Goal: Communication & Community: Answer question/provide support

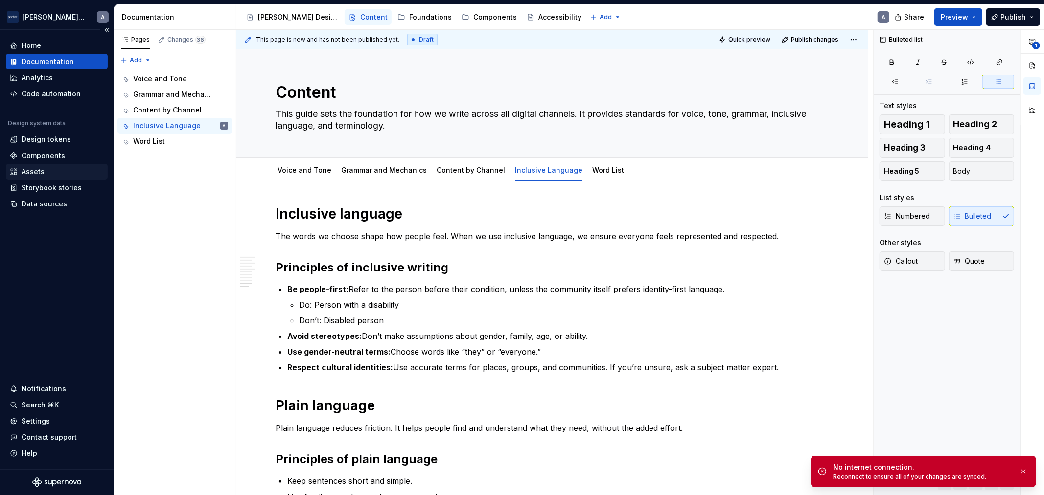
scroll to position [1024, 0]
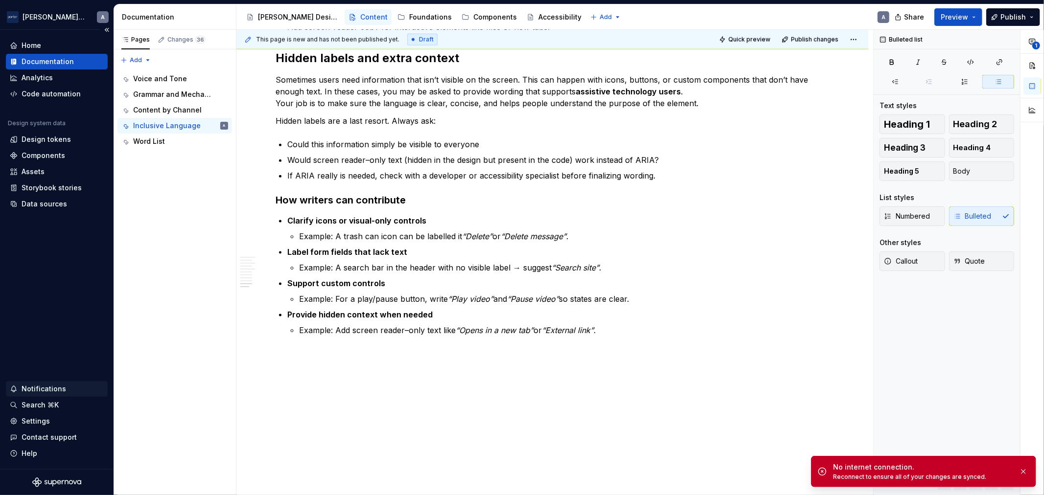
click at [67, 382] on div "Notifications" at bounding box center [57, 389] width 102 height 16
click at [67, 382] on html "Porter Airlines A Home Documentation Analytics Code automation Design system da…" at bounding box center [522, 247] width 1044 height 495
click at [26, 385] on div "Notifications" at bounding box center [44, 389] width 45 height 10
click at [26, 385] on html "Porter Airlines A Home Documentation Analytics Code automation Design system da…" at bounding box center [522, 247] width 1044 height 495
click at [75, 390] on div "Notifications" at bounding box center [57, 389] width 94 height 10
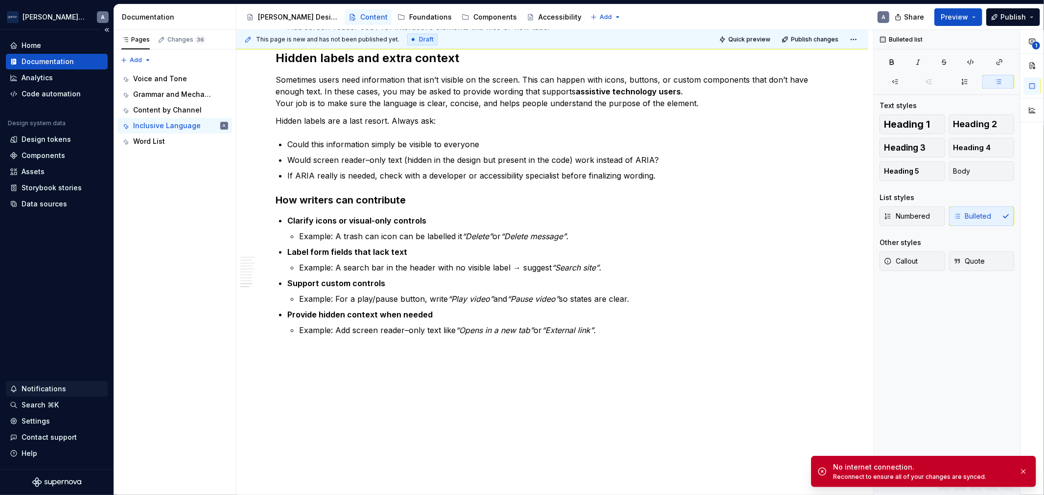
click at [75, 390] on html "Porter Airlines A Home Documentation Analytics Code automation Design system da…" at bounding box center [522, 247] width 1044 height 495
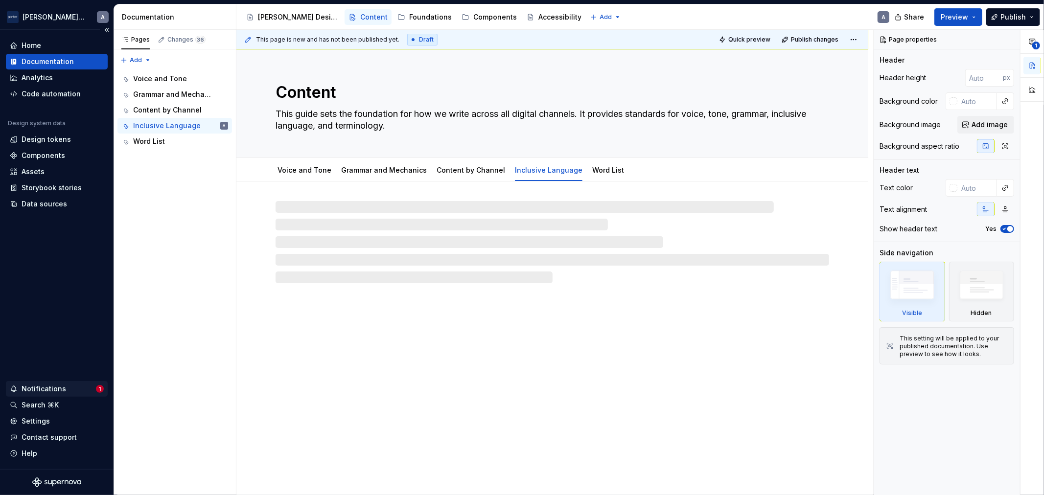
click at [52, 395] on div "Notifications 1" at bounding box center [57, 389] width 102 height 16
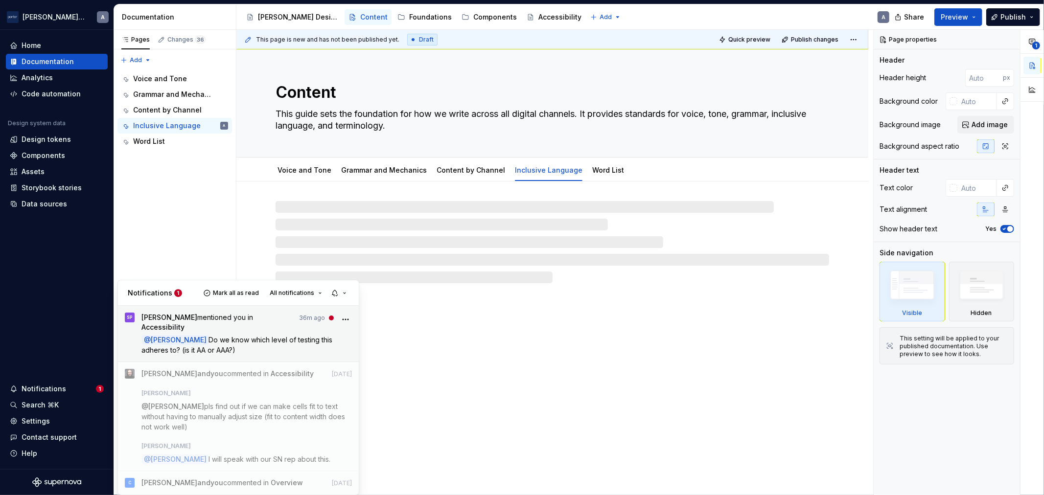
click at [259, 336] on span "Do we know which level of testing this adheres to? (is it AA or AAA?)" at bounding box center [238, 345] width 192 height 19
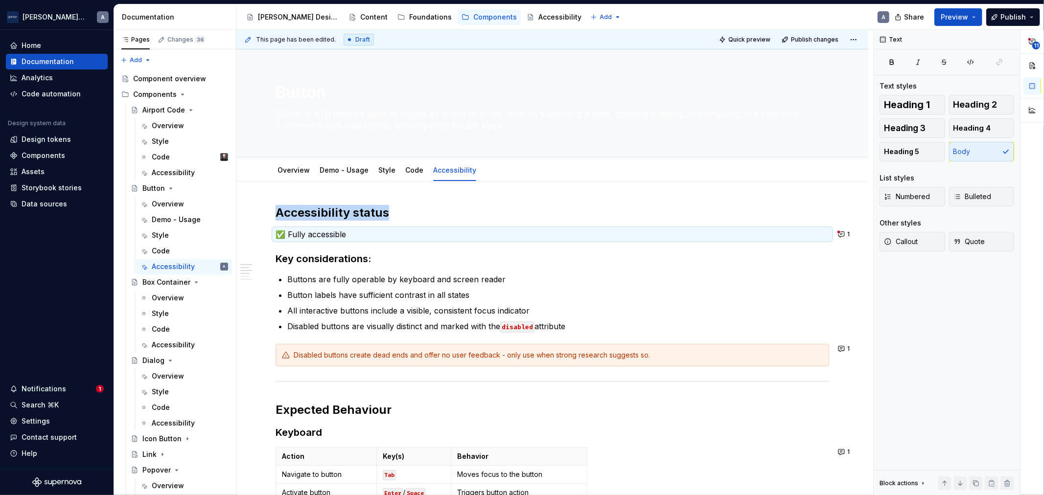
type textarea "*"
click at [844, 230] on button "1" at bounding box center [844, 235] width 19 height 14
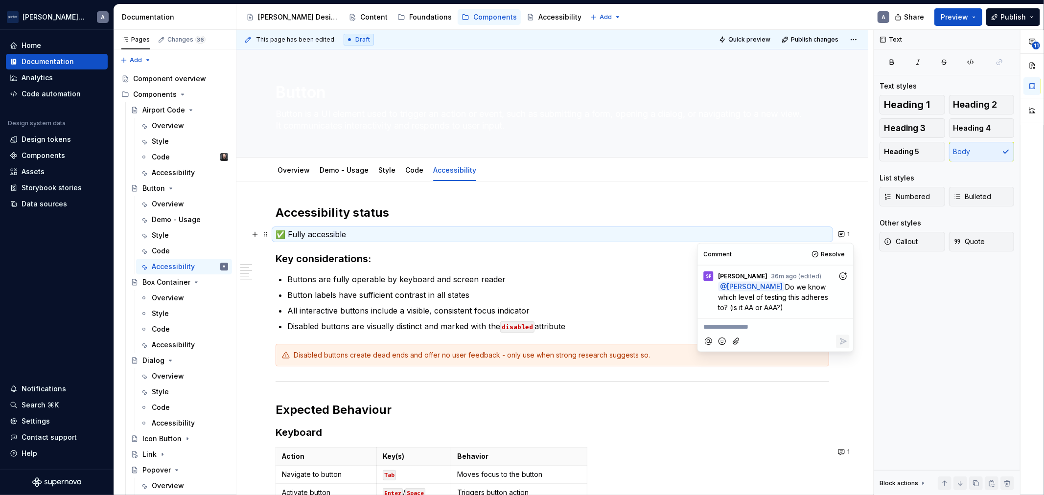
click at [773, 331] on p "**********" at bounding box center [775, 327] width 144 height 10
click at [760, 321] on div "oooh good catch. at a minimum, it'll be WCAG 2.2 Level AA" at bounding box center [775, 330] width 148 height 23
drag, startPoint x: 747, startPoint y: 323, endPoint x: 703, endPoint y: 323, distance: 44.5
click at [703, 323] on span "oooh good catch. at a minimum, it'll be WCAG 2.2 Level AA" at bounding box center [766, 332] width 126 height 19
drag, startPoint x: 833, startPoint y: 323, endPoint x: 851, endPoint y: 321, distance: 18.7
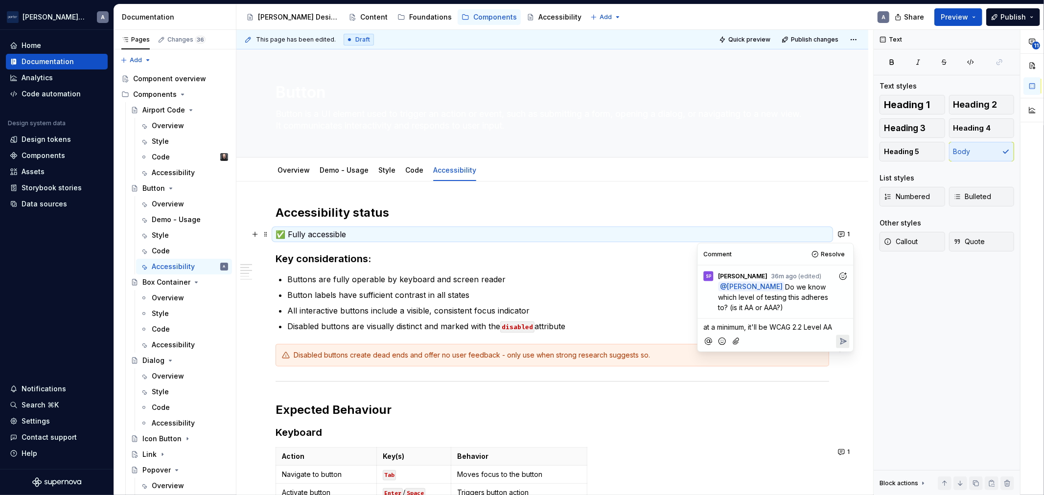
click at [832, 323] on span "at a minimum, it'll be WCAG 2.2 Level AA" at bounding box center [767, 327] width 129 height 8
drag, startPoint x: 798, startPoint y: 339, endPoint x: 771, endPoint y: 338, distance: 26.9
click at [771, 338] on span "at a minimum, it'll be WCAG 2.2 Level AA but there are some instances where it …" at bounding box center [774, 342] width 143 height 39
click at [788, 361] on p "at a minimum, it'll be WCAG 2.2 Level AA but there are some criteria where it w…" at bounding box center [775, 342] width 144 height 41
click at [776, 361] on p "at a minimum, it'll be WCAG 2.2 Level AA but there are some criteria where it w…" at bounding box center [775, 342] width 144 height 41
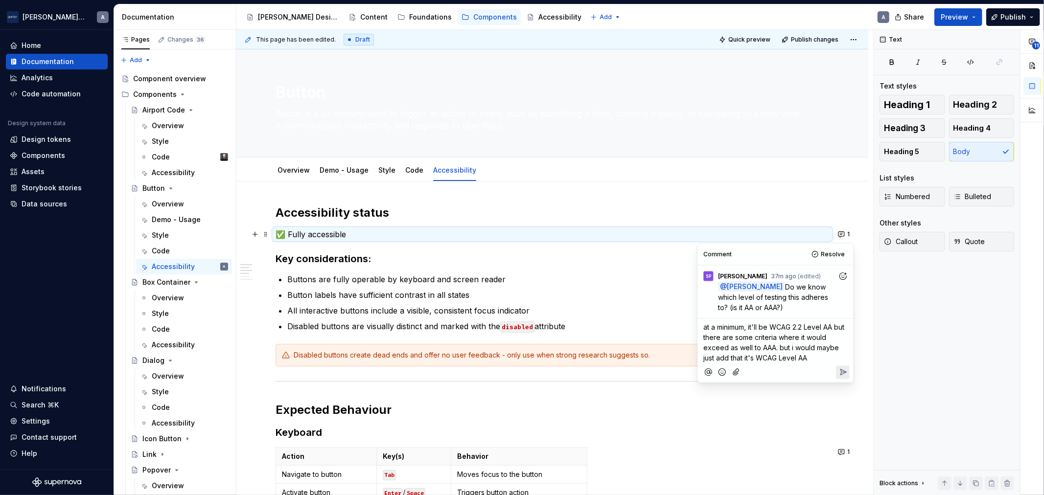
click at [778, 353] on span "at a minimum, it'll be WCAG 2.2 Level AA but there are some criteria where it w…" at bounding box center [774, 342] width 143 height 39
click at [834, 356] on p "at a minimum, it'll be WCAG 2.2 Level AA but there are some criteria where it w…" at bounding box center [775, 342] width 144 height 41
click at [814, 350] on span "at a minimum, it'll be WCAG 2.2 Level AA but there are some criteria where it w…" at bounding box center [775, 358] width 145 height 70
click at [824, 359] on span "at a minimum, it'll be WCAG 2.2 Level AA but there are some criteria where it w…" at bounding box center [775, 358] width 145 height 70
click at [819, 382] on p "at a minimum, it'll be WCAG 2.2 Level AA but there are some criteria where it w…" at bounding box center [775, 358] width 144 height 72
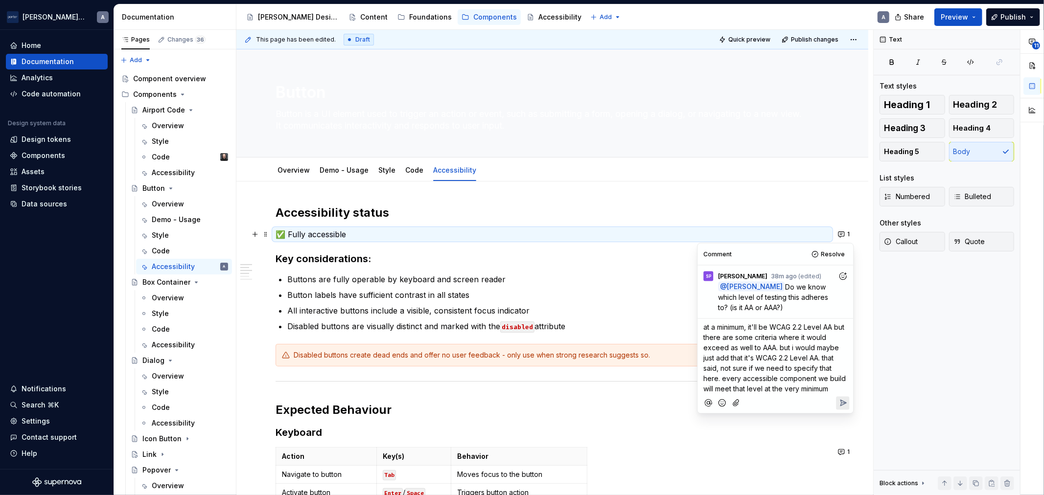
click at [845, 389] on p "at a minimum, it'll be WCAG 2.2 Level AA but there are some criteria where it w…" at bounding box center [775, 358] width 144 height 72
click at [843, 398] on icon "Reply" at bounding box center [843, 403] width 10 height 10
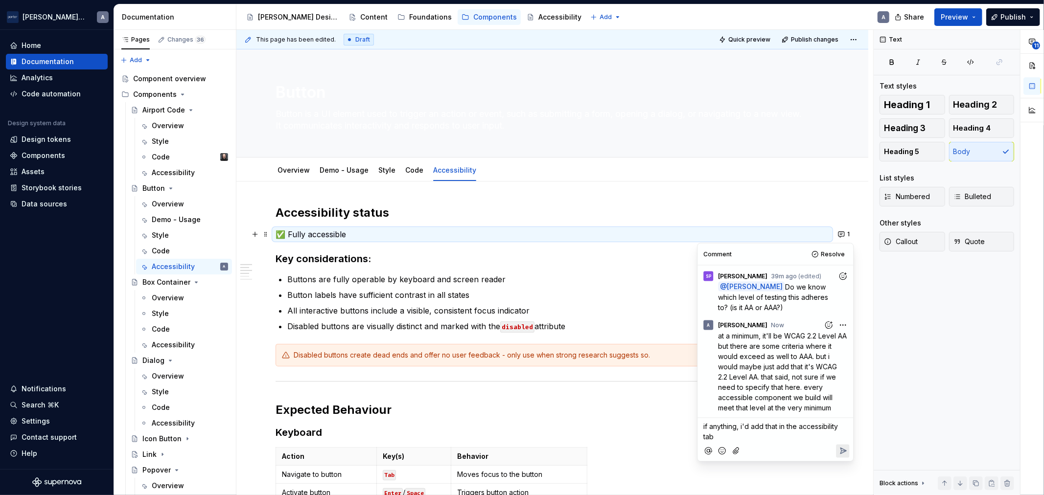
click at [795, 423] on span "if anything, i'd add that in the accessibility tab" at bounding box center [771, 431] width 137 height 19
click at [777, 438] on p "if anything, i'd add that in the bigger accessibility tab" at bounding box center [775, 431] width 144 height 21
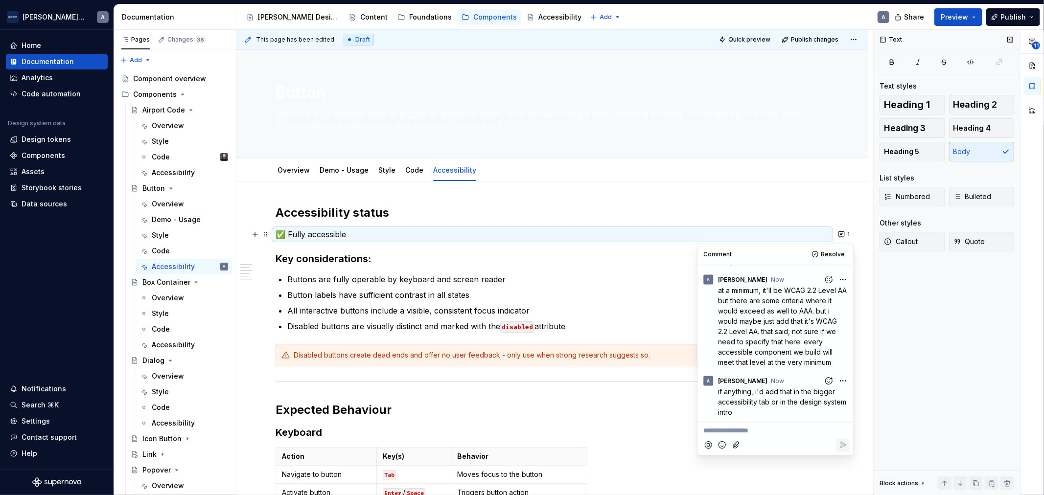
click at [932, 300] on div "Text Text styles Heading 1 Heading 2 Heading 3 Heading 4 Heading 5 Body List st…" at bounding box center [946, 263] width 146 height 466
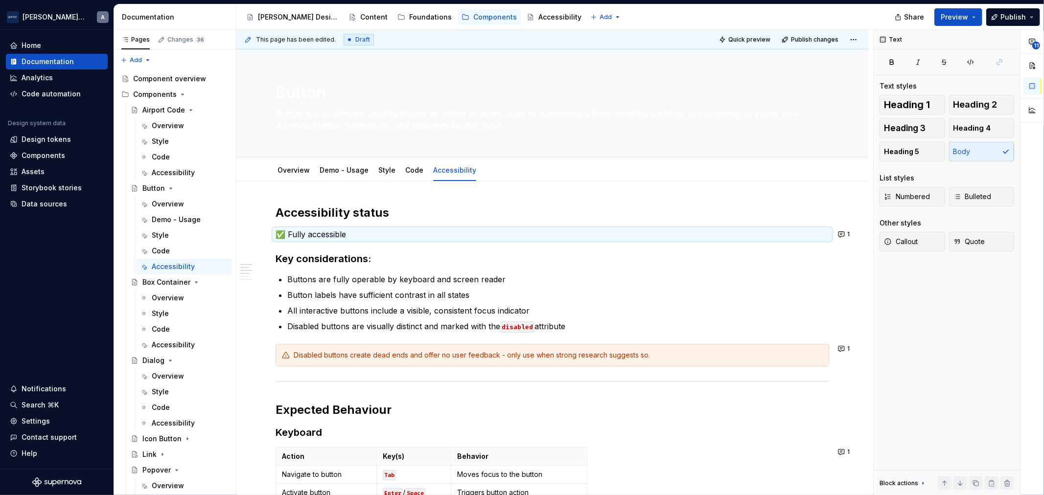
type textarea "*"
